Goal: Information Seeking & Learning: Learn about a topic

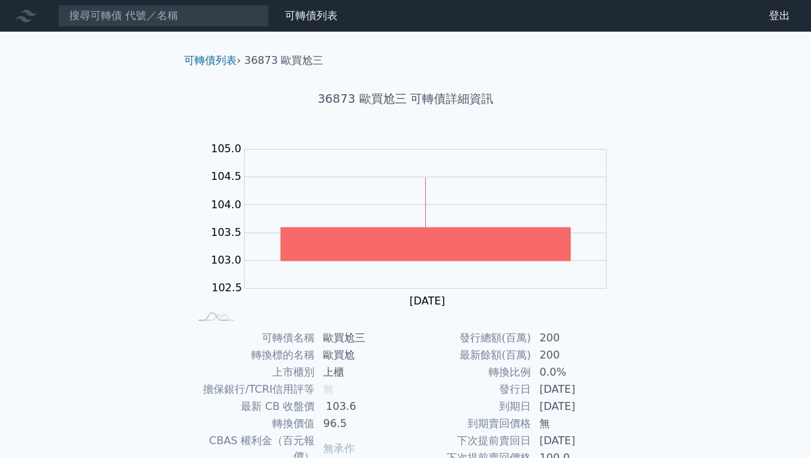
scroll to position [78, 0]
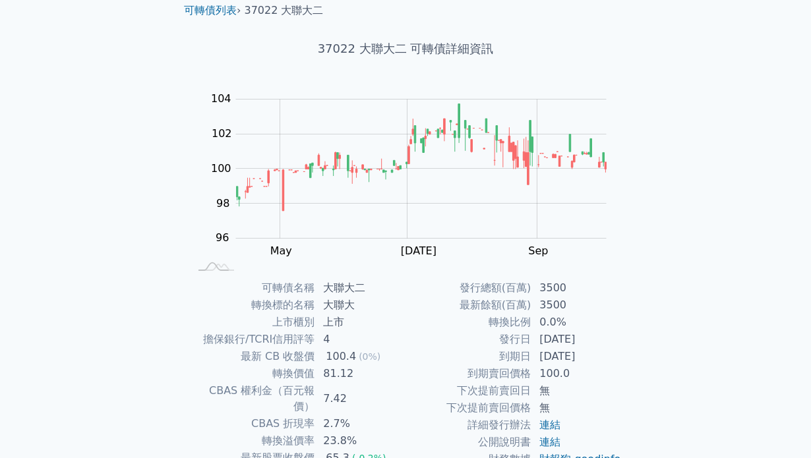
scroll to position [50, 0]
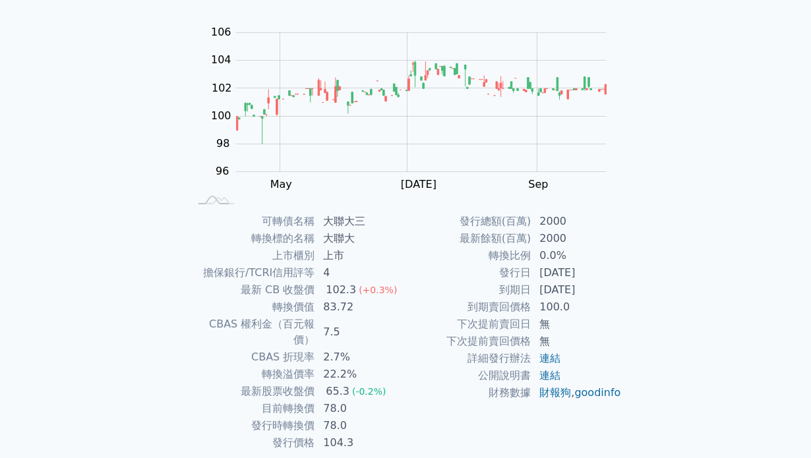
scroll to position [115, 0]
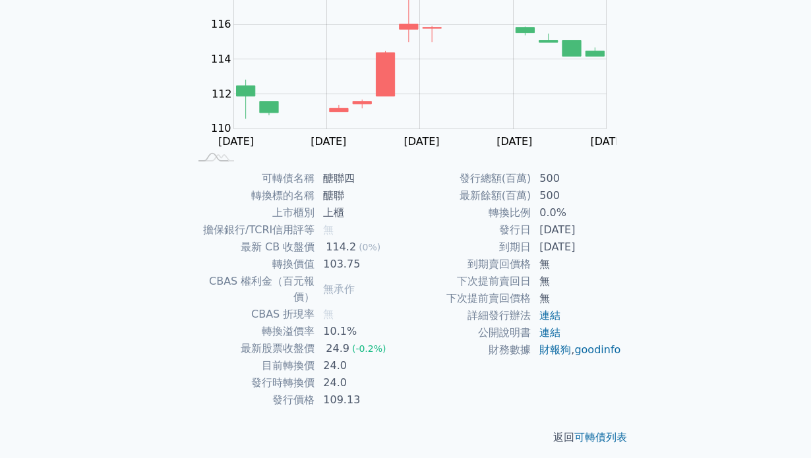
scroll to position [159, 0]
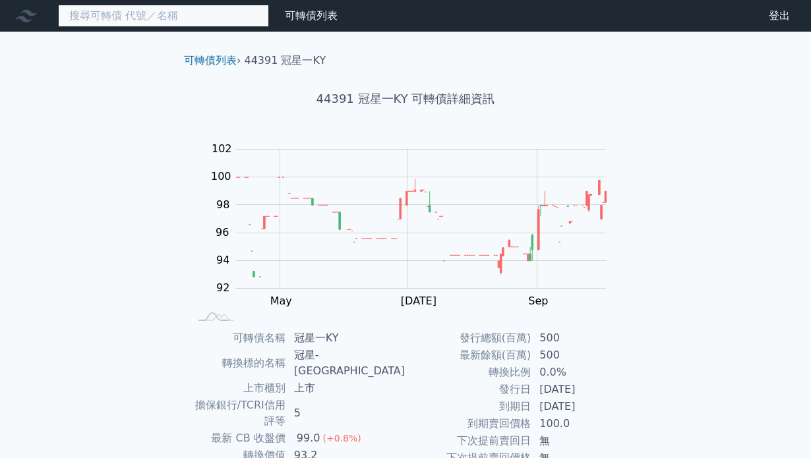
click at [175, 17] on input at bounding box center [163, 16] width 211 height 22
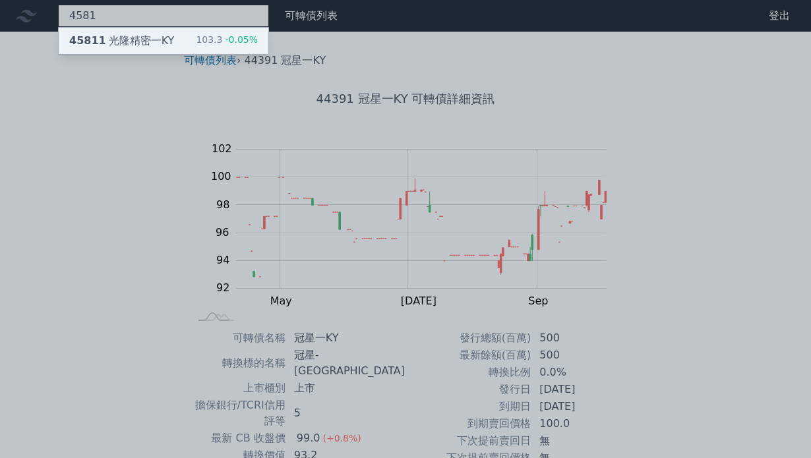
type input "4581"
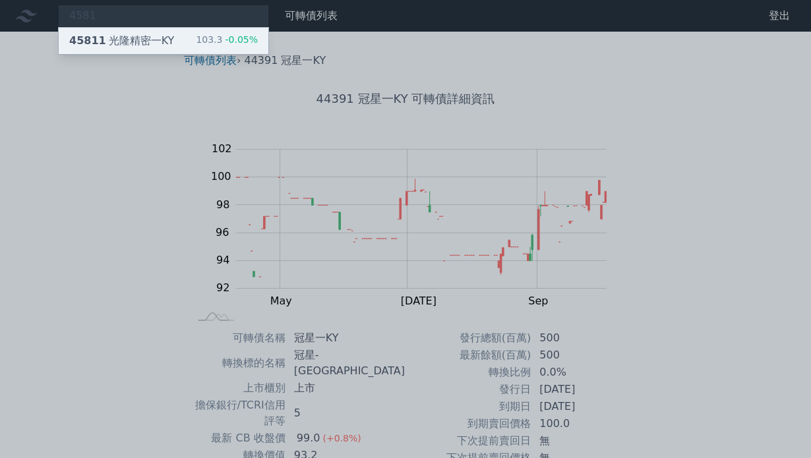
click at [196, 39] on div "45811 光隆精密一KY 103.3 -0.05%" at bounding box center [164, 41] width 210 height 26
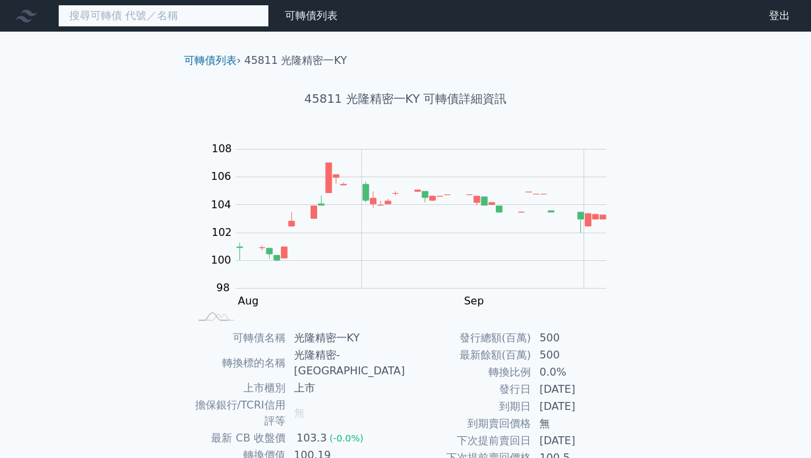
click at [194, 11] on input at bounding box center [163, 16] width 211 height 22
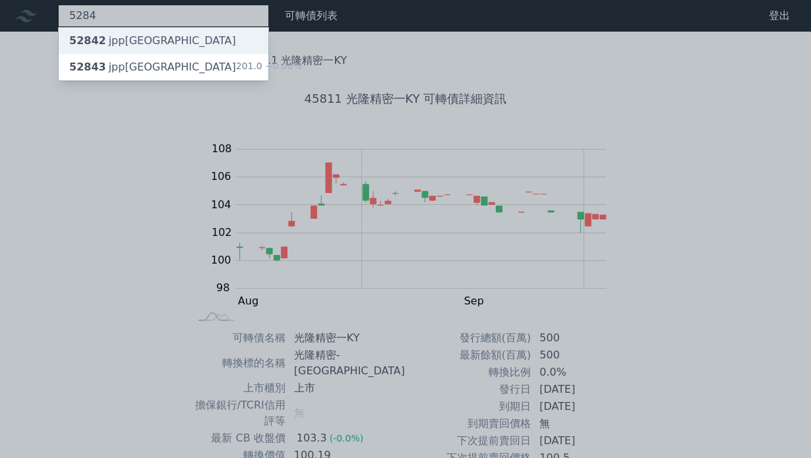
type input "5284"
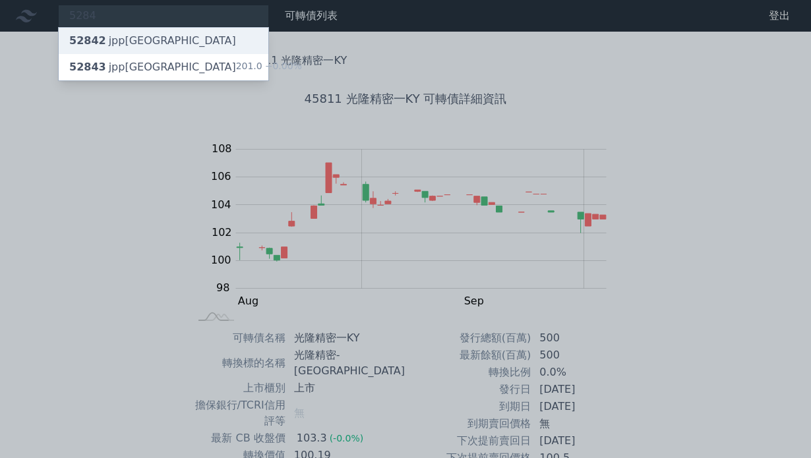
click at [166, 36] on div "52842 jpp二KY" at bounding box center [164, 41] width 210 height 26
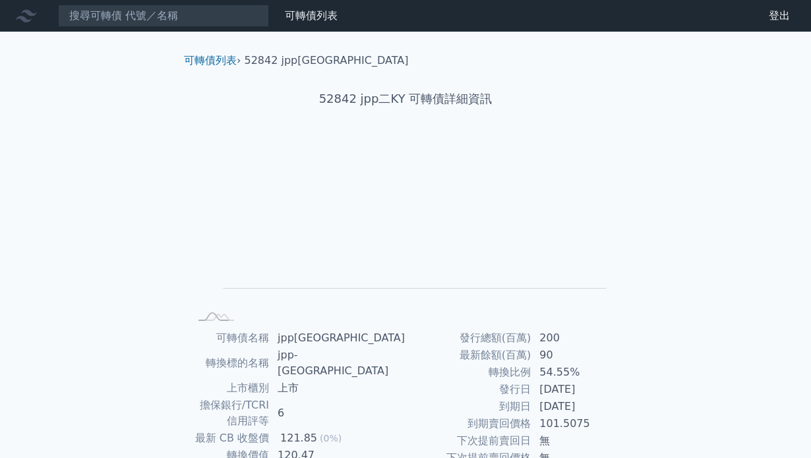
scroll to position [3, 0]
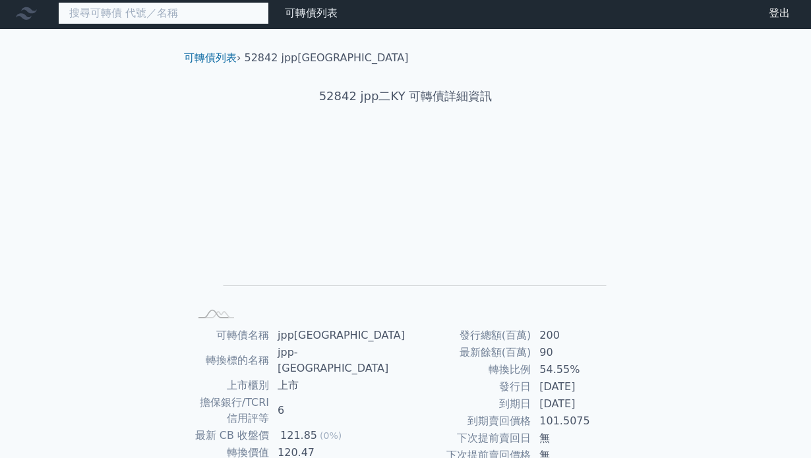
click at [215, 14] on input at bounding box center [163, 13] width 211 height 22
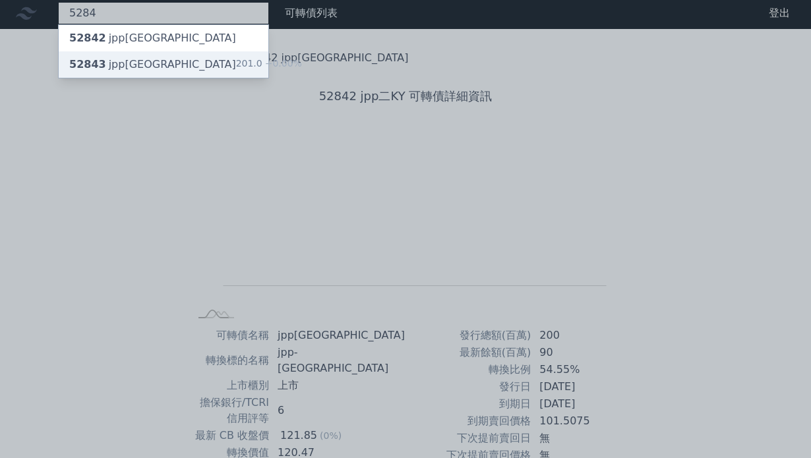
type input "5284"
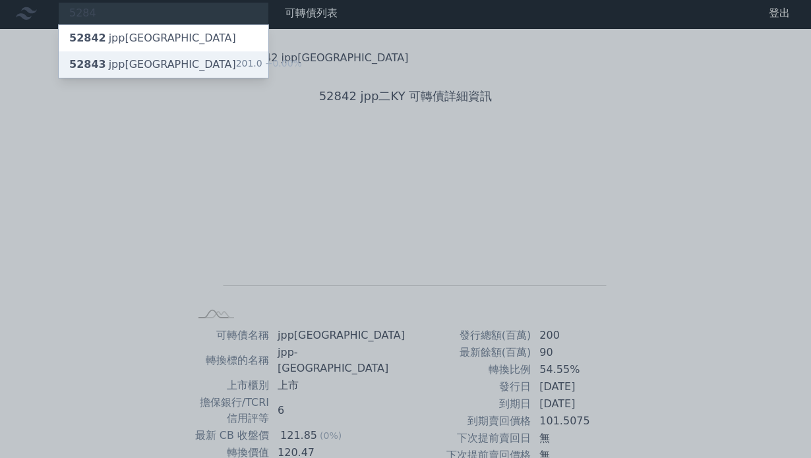
click at [263, 68] on span "+0.00%" at bounding box center [283, 63] width 40 height 11
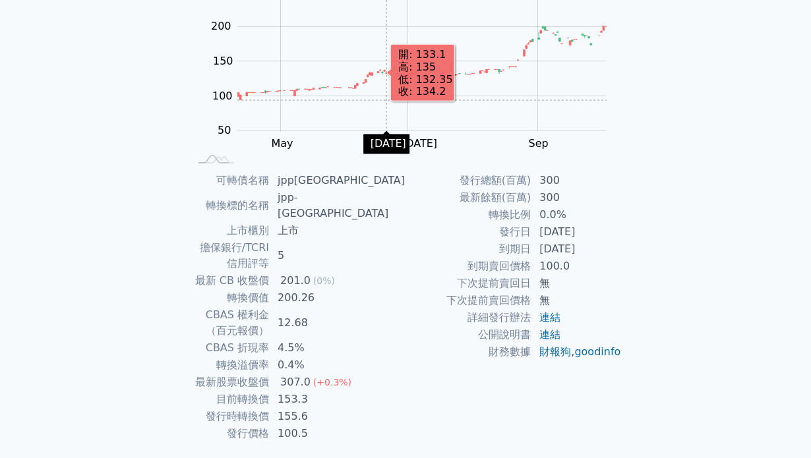
scroll to position [169, 0]
